Goal: Obtain resource: Obtain resource

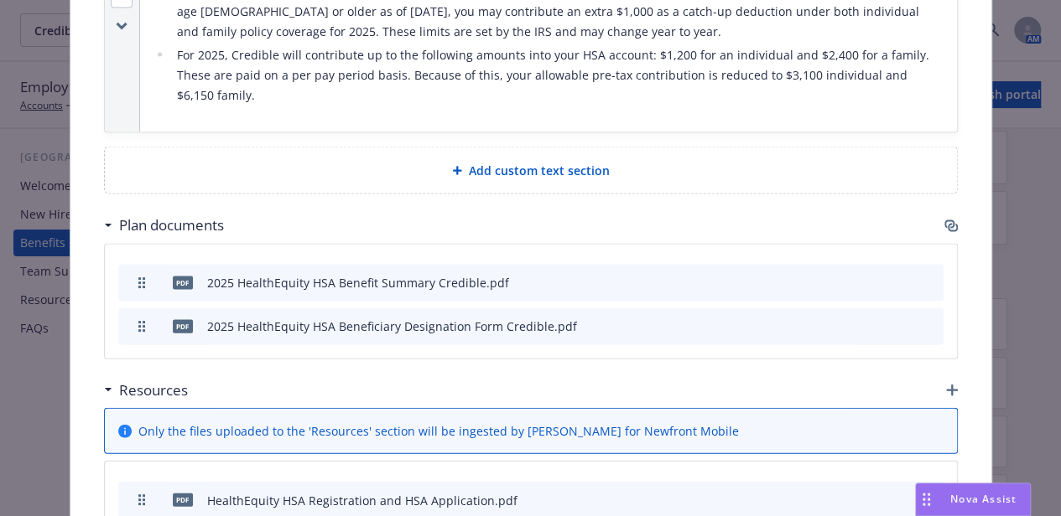
scroll to position [1793, 0]
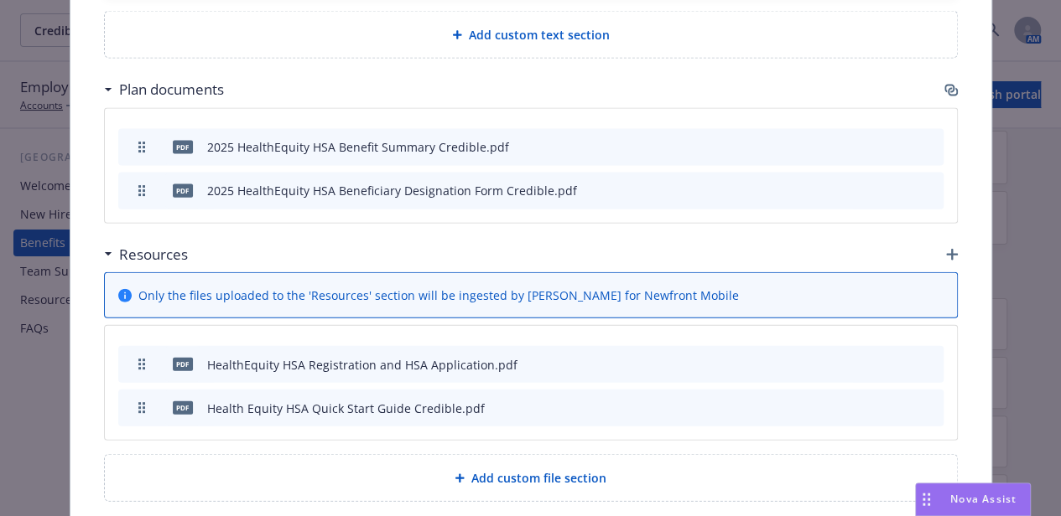
click at [893, 358] on icon "preview file" at bounding box center [900, 364] width 15 height 12
